Goal: Transaction & Acquisition: Purchase product/service

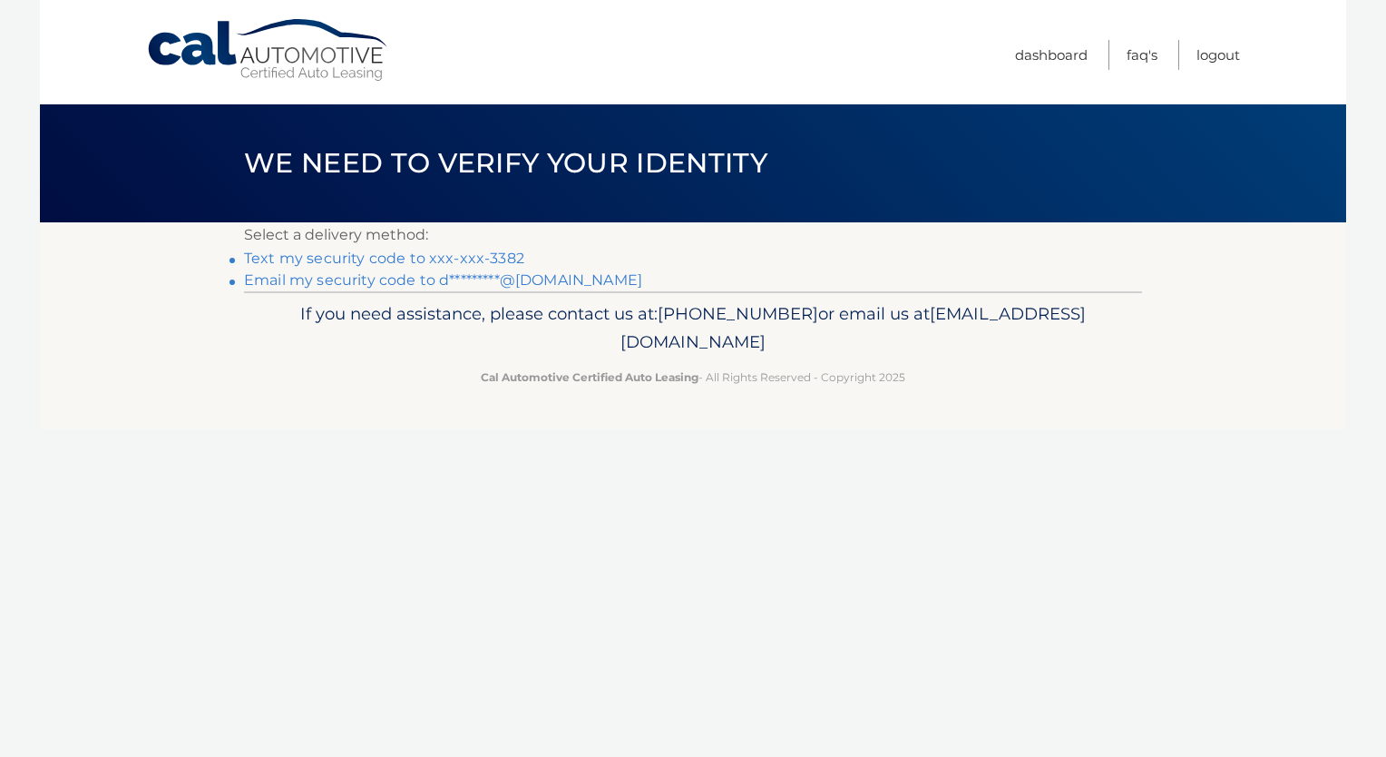
click at [491, 259] on link "Text my security code to xxx-xxx-3382" at bounding box center [384, 257] width 280 height 17
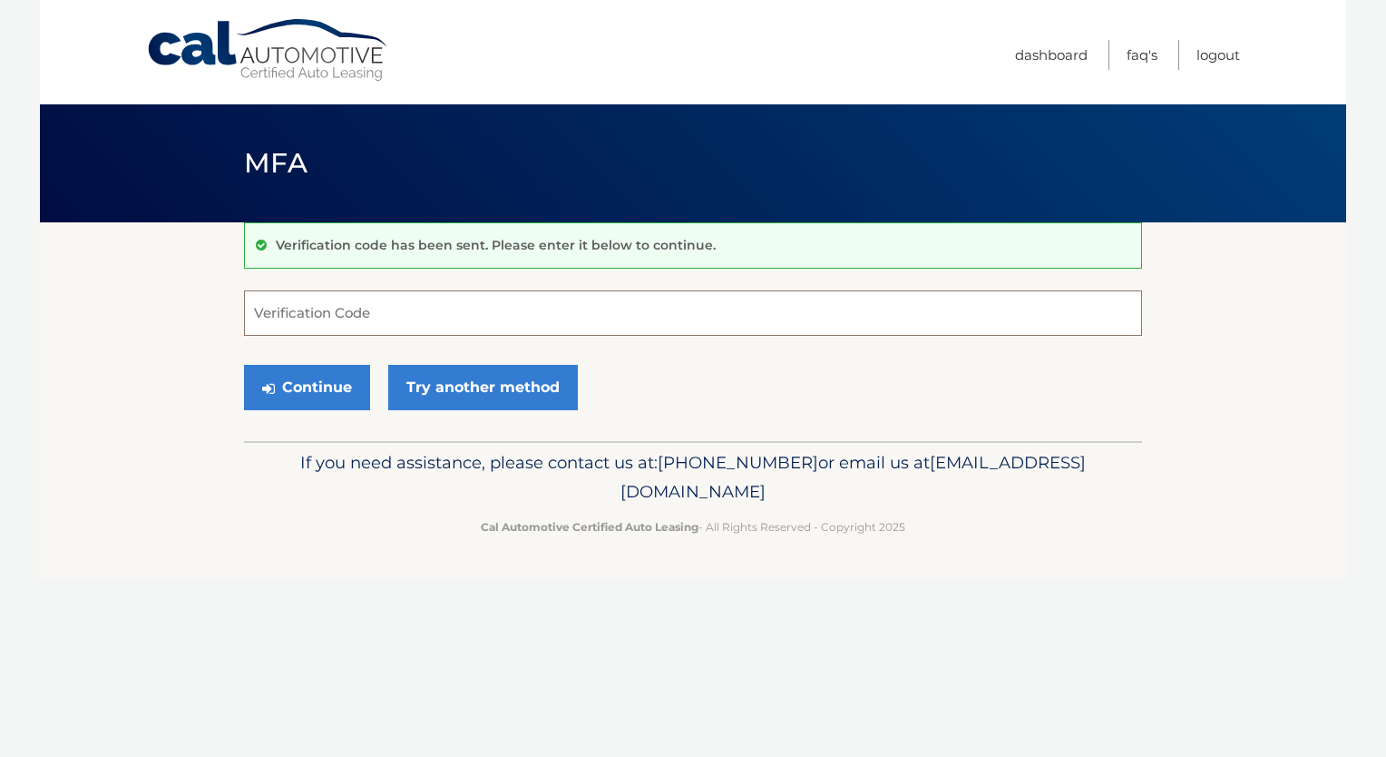
click at [307, 308] on input "Verification Code" at bounding box center [693, 312] width 898 height 45
type input "651627"
click at [306, 382] on button "Continue" at bounding box center [307, 387] width 126 height 45
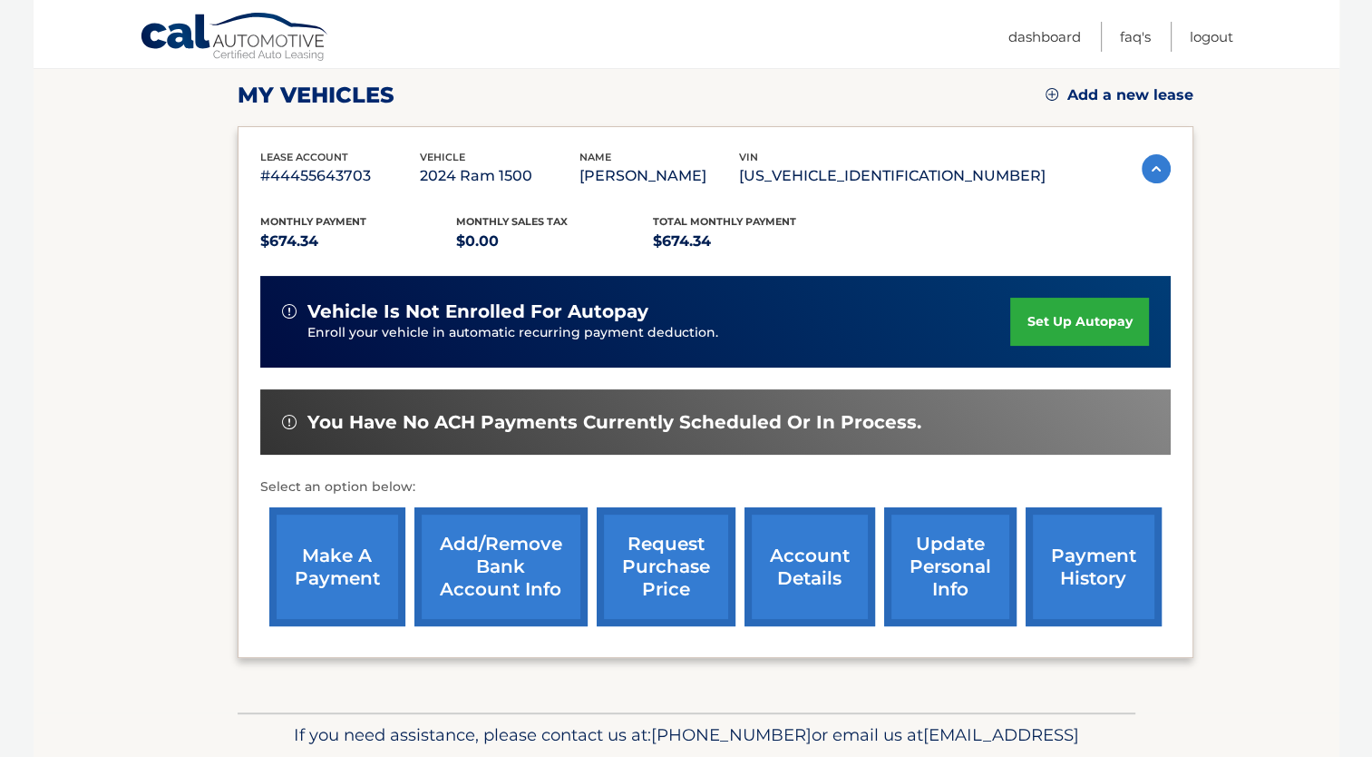
scroll to position [250, 0]
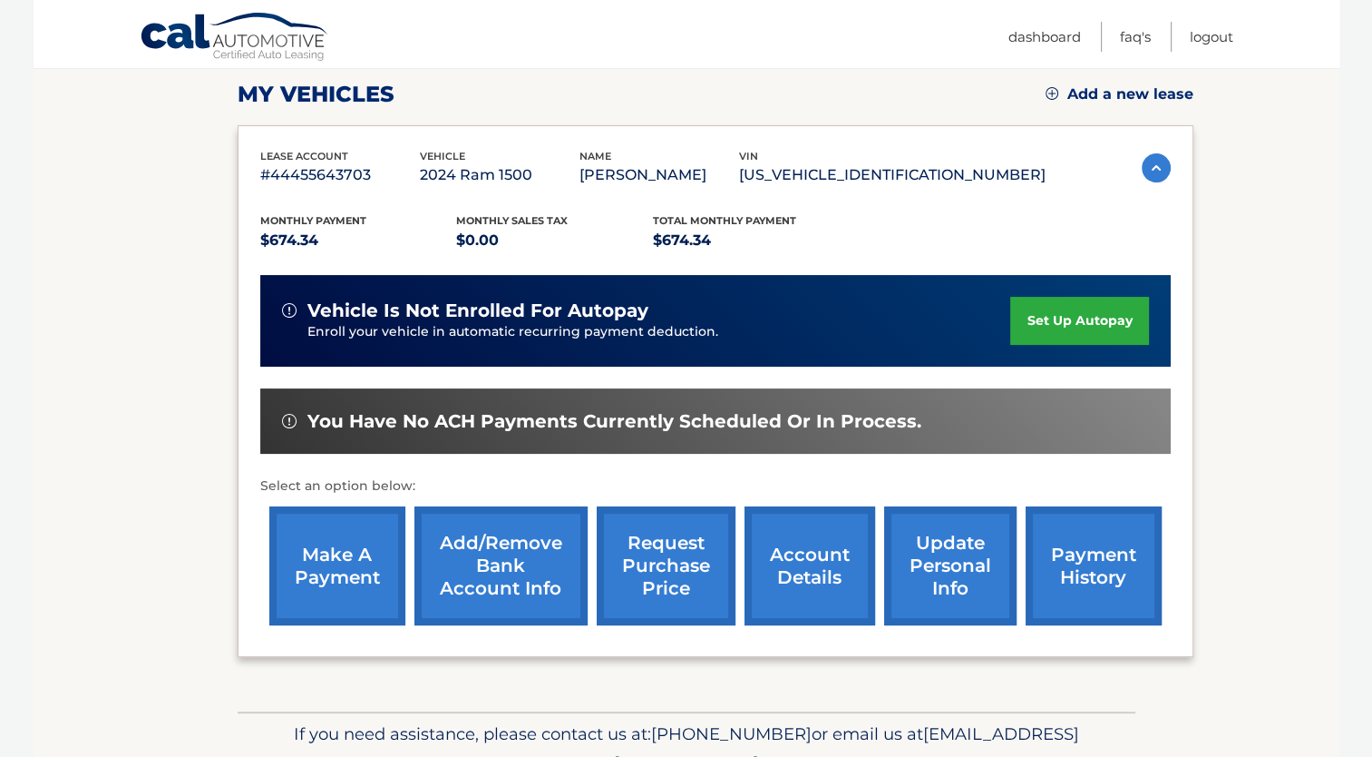
click at [341, 552] on link "make a payment" at bounding box center [337, 565] width 136 height 119
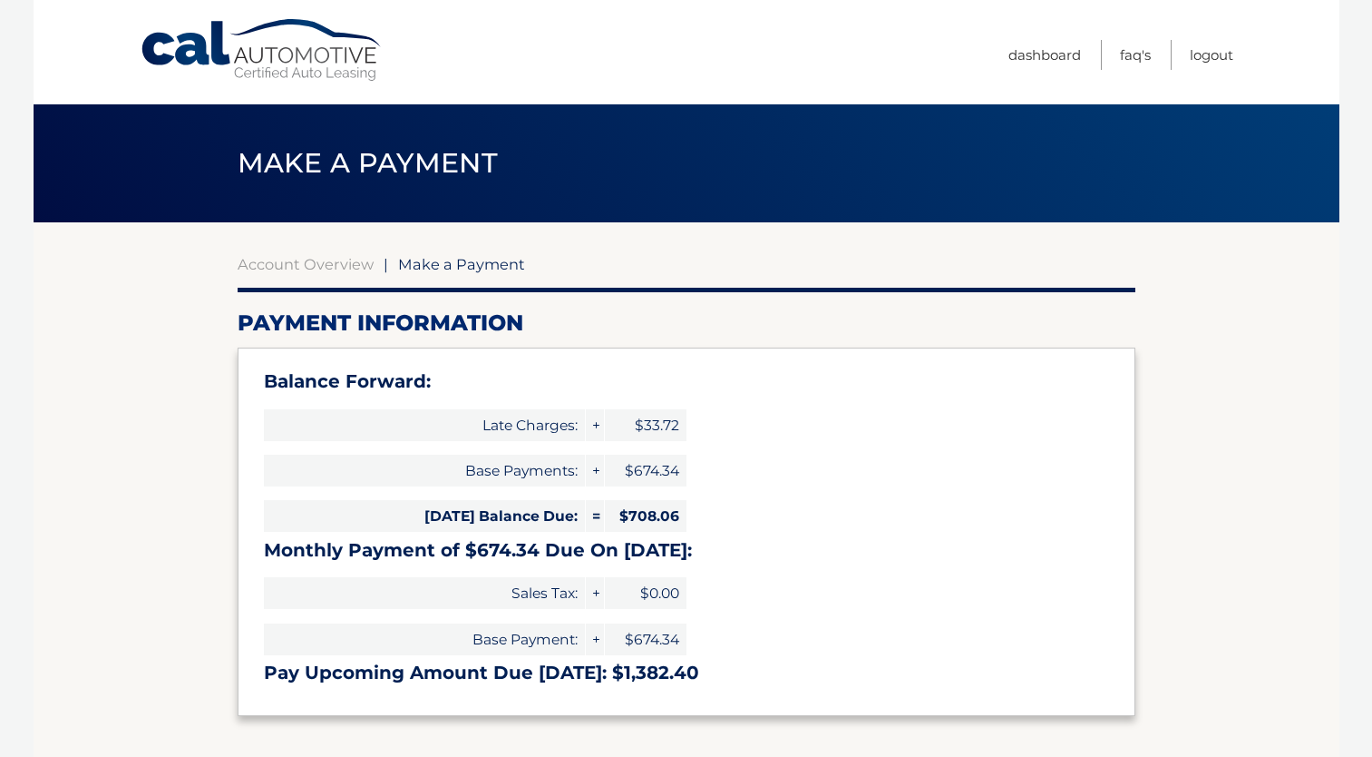
select select "ZjcxZjVjOTEtZjc3OC00ZTE3LWIxYTMtN2Q0OWU5ODVlNDhi"
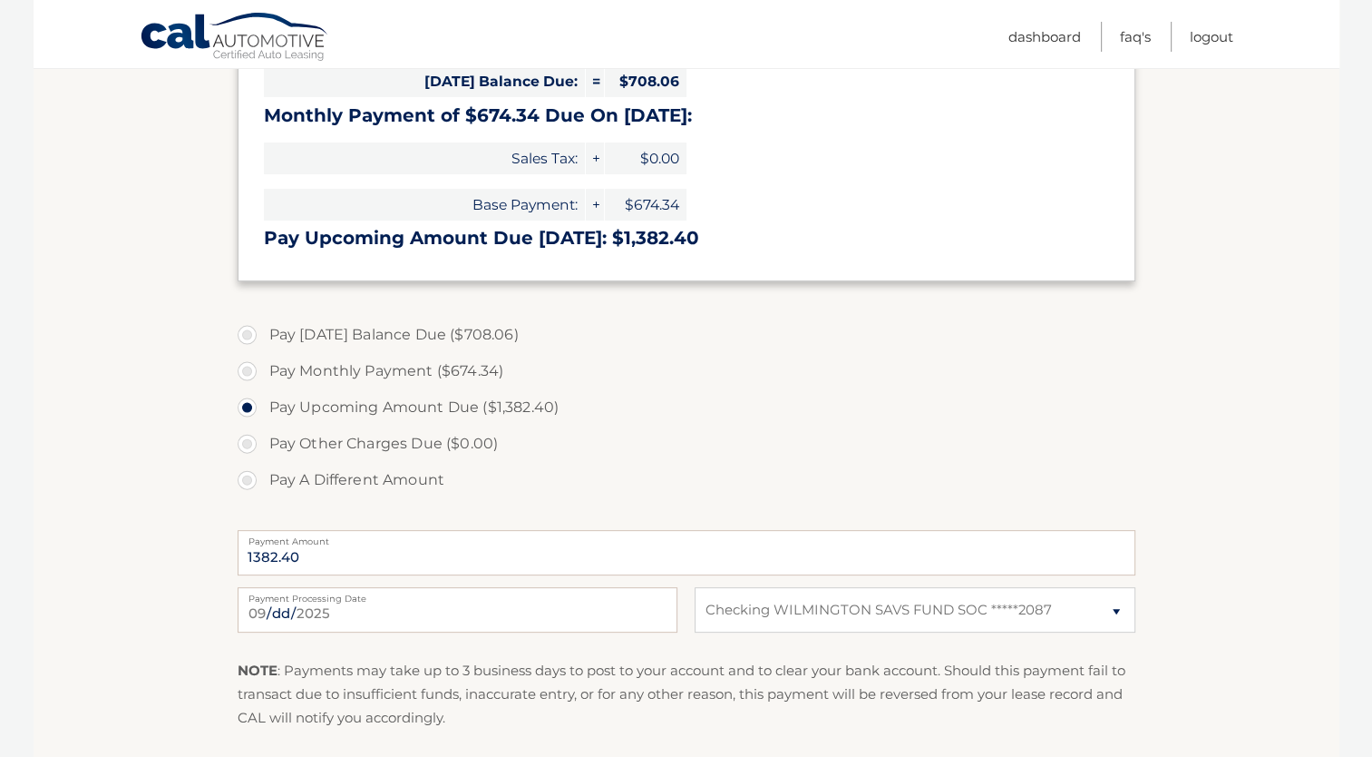
scroll to position [437, 0]
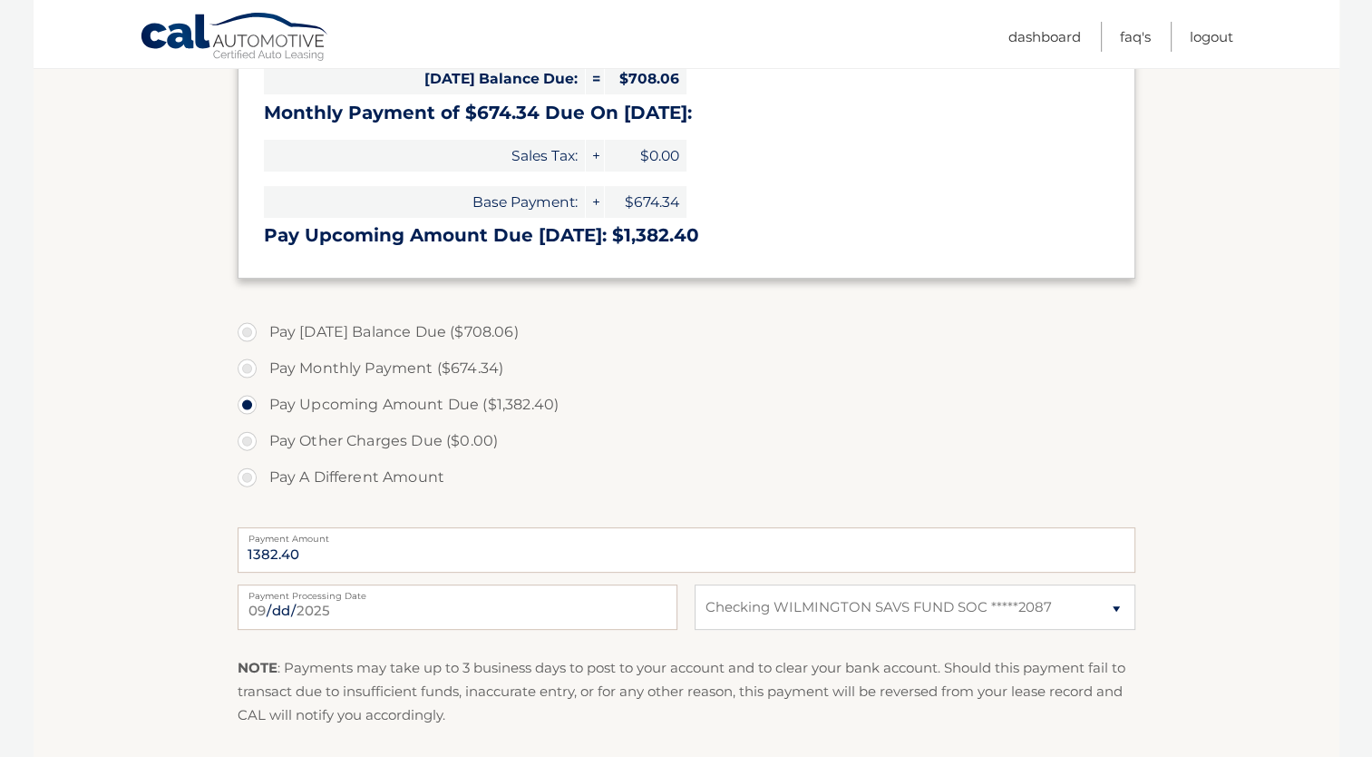
click at [244, 334] on label "Pay Today's Balance Due ($708.06)" at bounding box center [687, 332] width 898 height 36
click at [245, 334] on input "Pay Today's Balance Due ($708.06)" at bounding box center [254, 328] width 18 height 29
radio input "true"
type input "708.06"
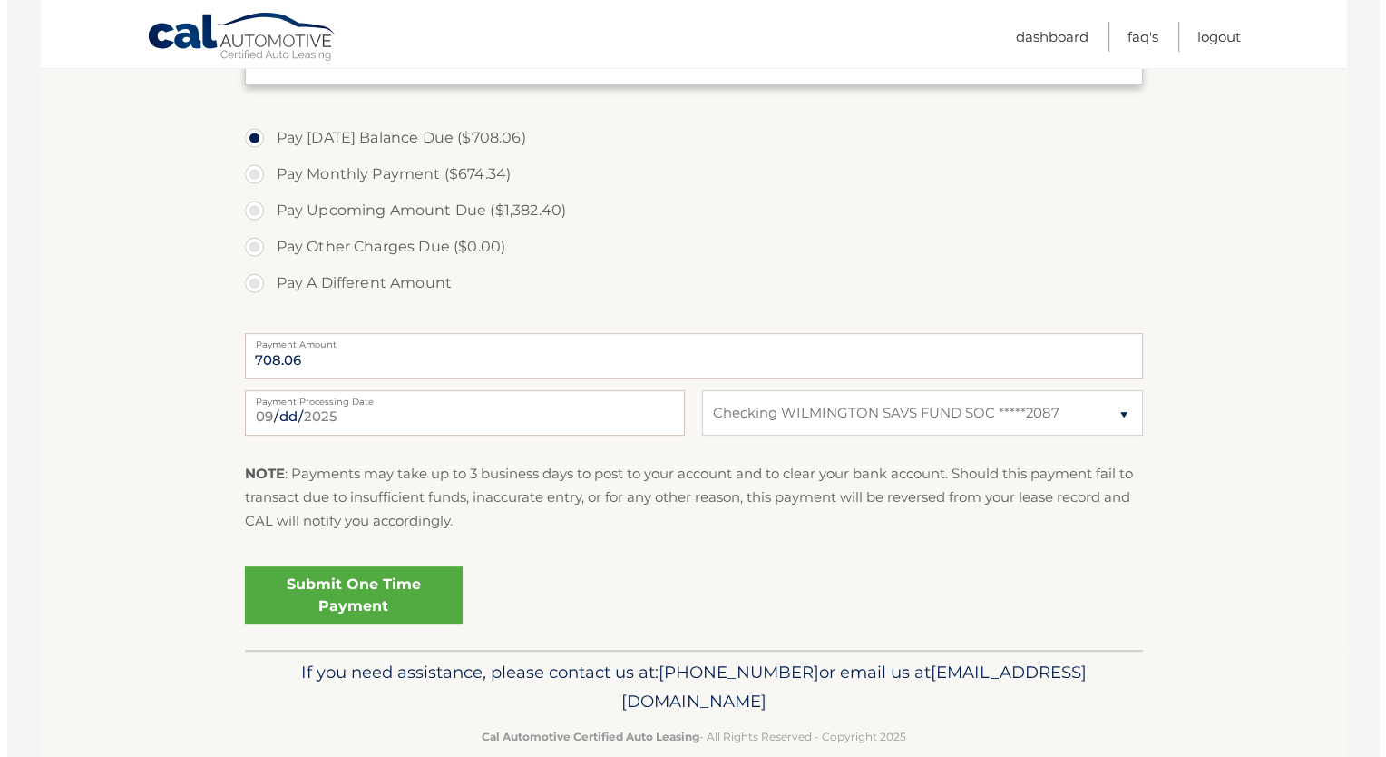
scroll to position [638, 0]
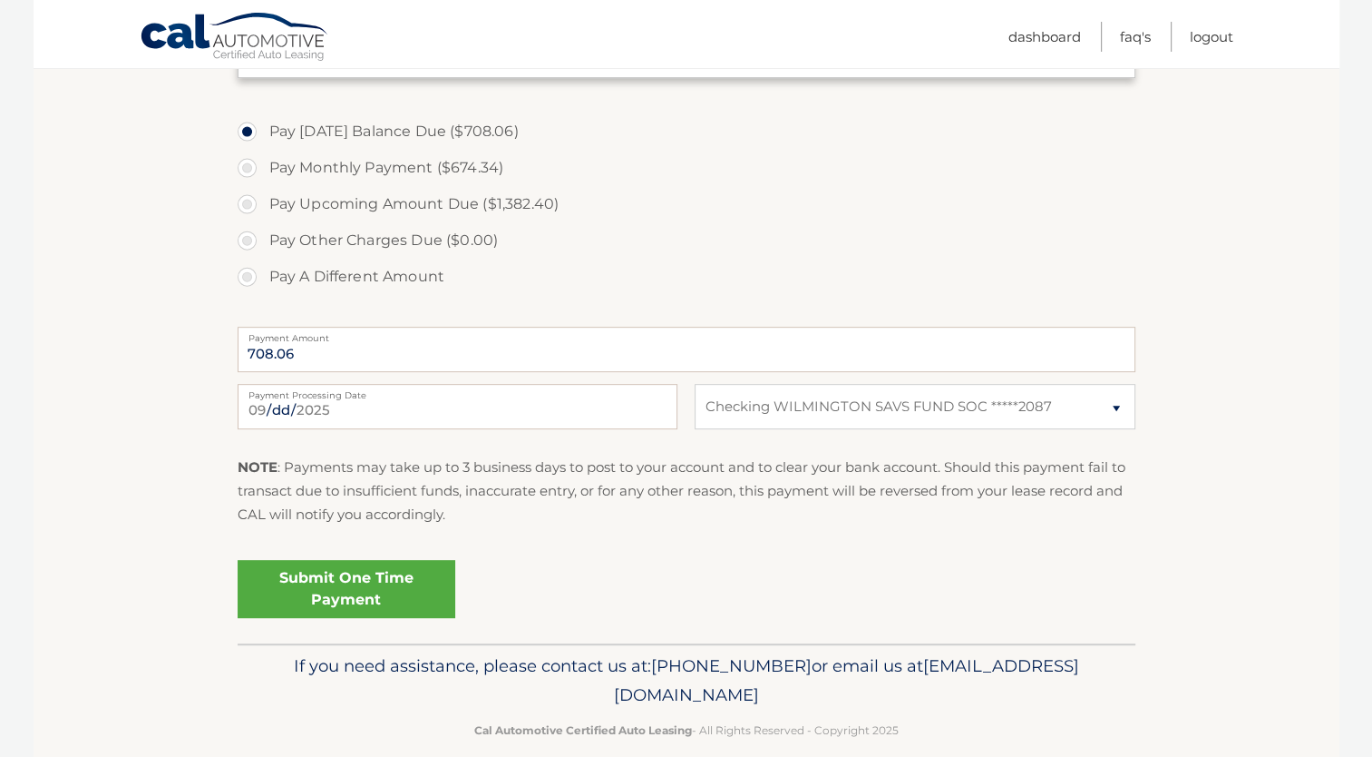
click at [334, 575] on link "Submit One Time Payment" at bounding box center [347, 589] width 218 height 58
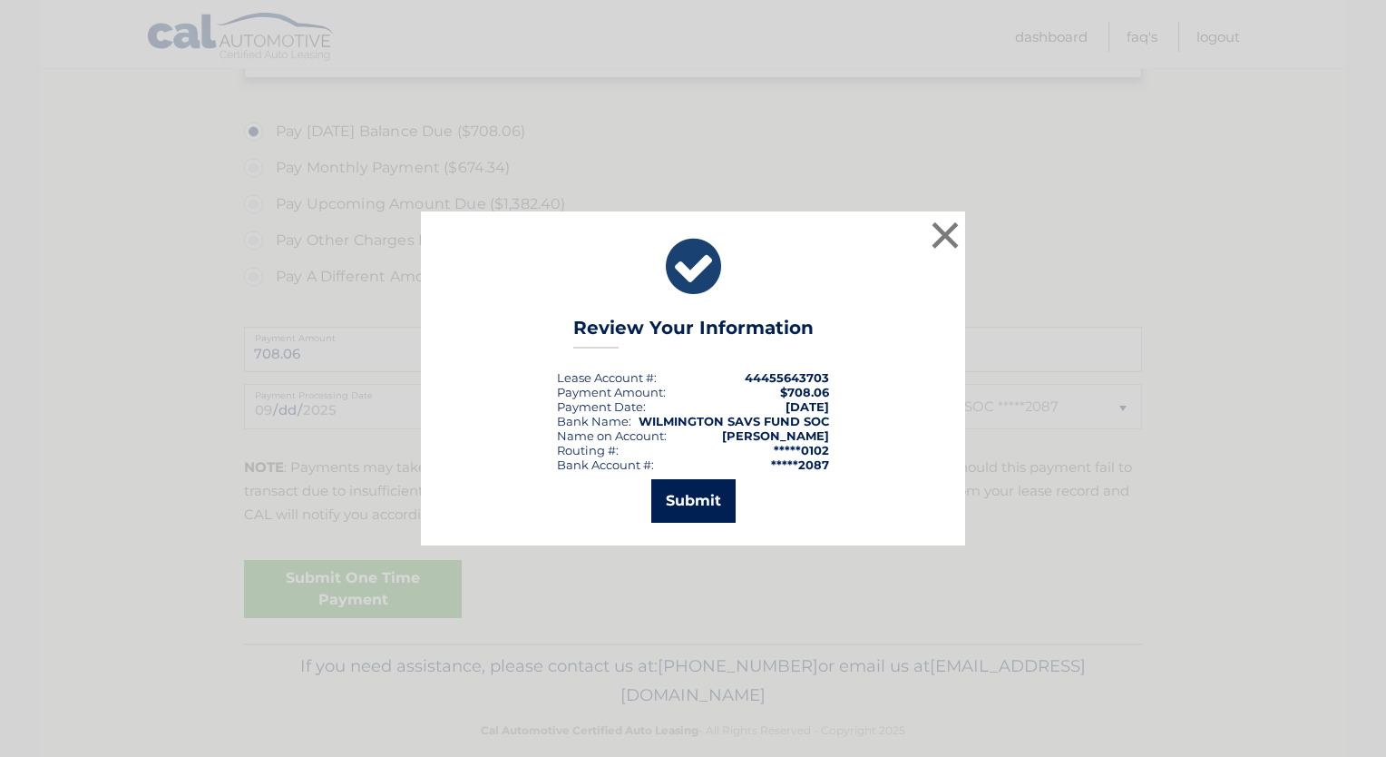
click at [697, 498] on button "Submit" at bounding box center [693, 501] width 84 height 44
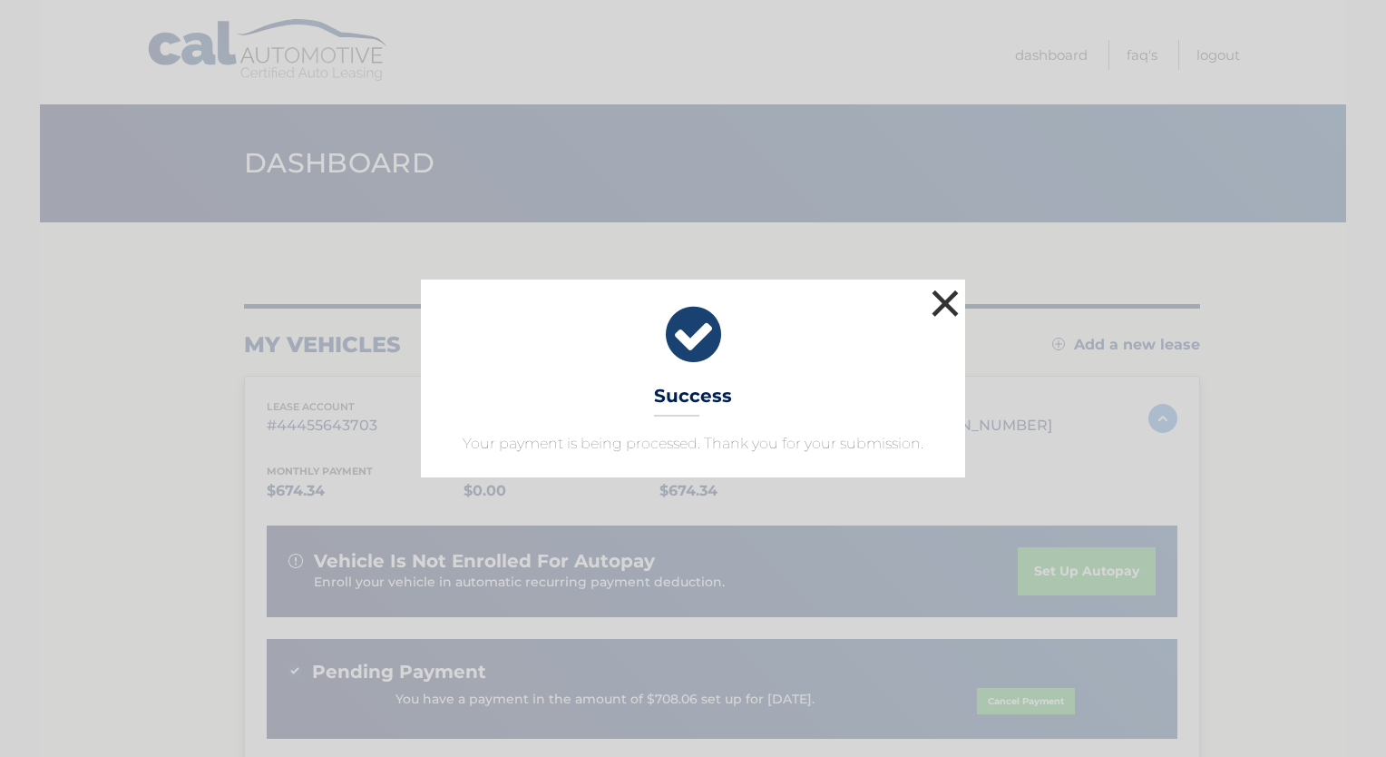
click at [945, 307] on button "×" at bounding box center [945, 303] width 36 height 36
